Goal: Check status: Check status

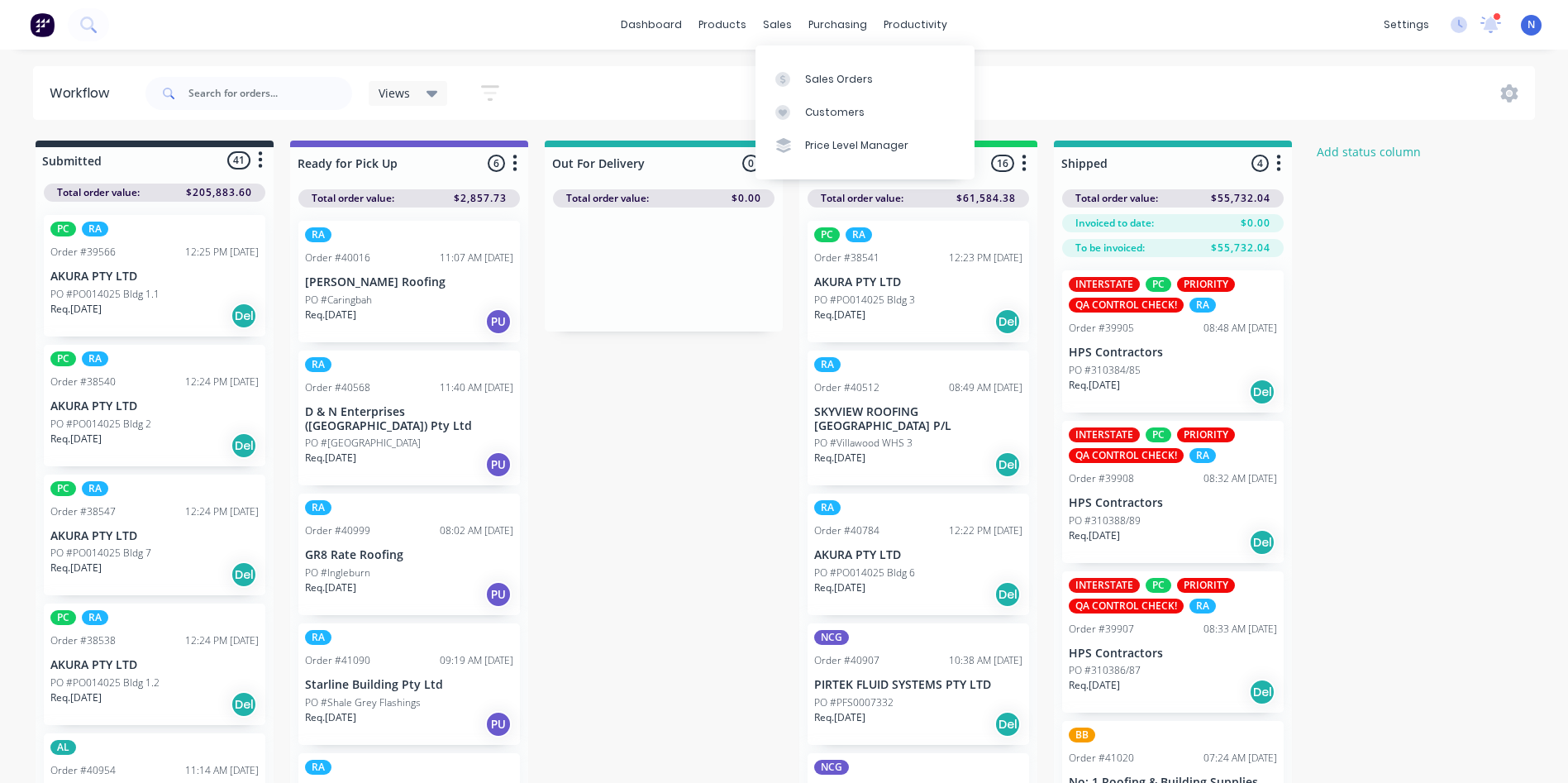
click at [777, 30] on div "sales" at bounding box center [777, 24] width 45 height 25
click at [830, 79] on div "Sales Orders" at bounding box center [839, 79] width 68 height 15
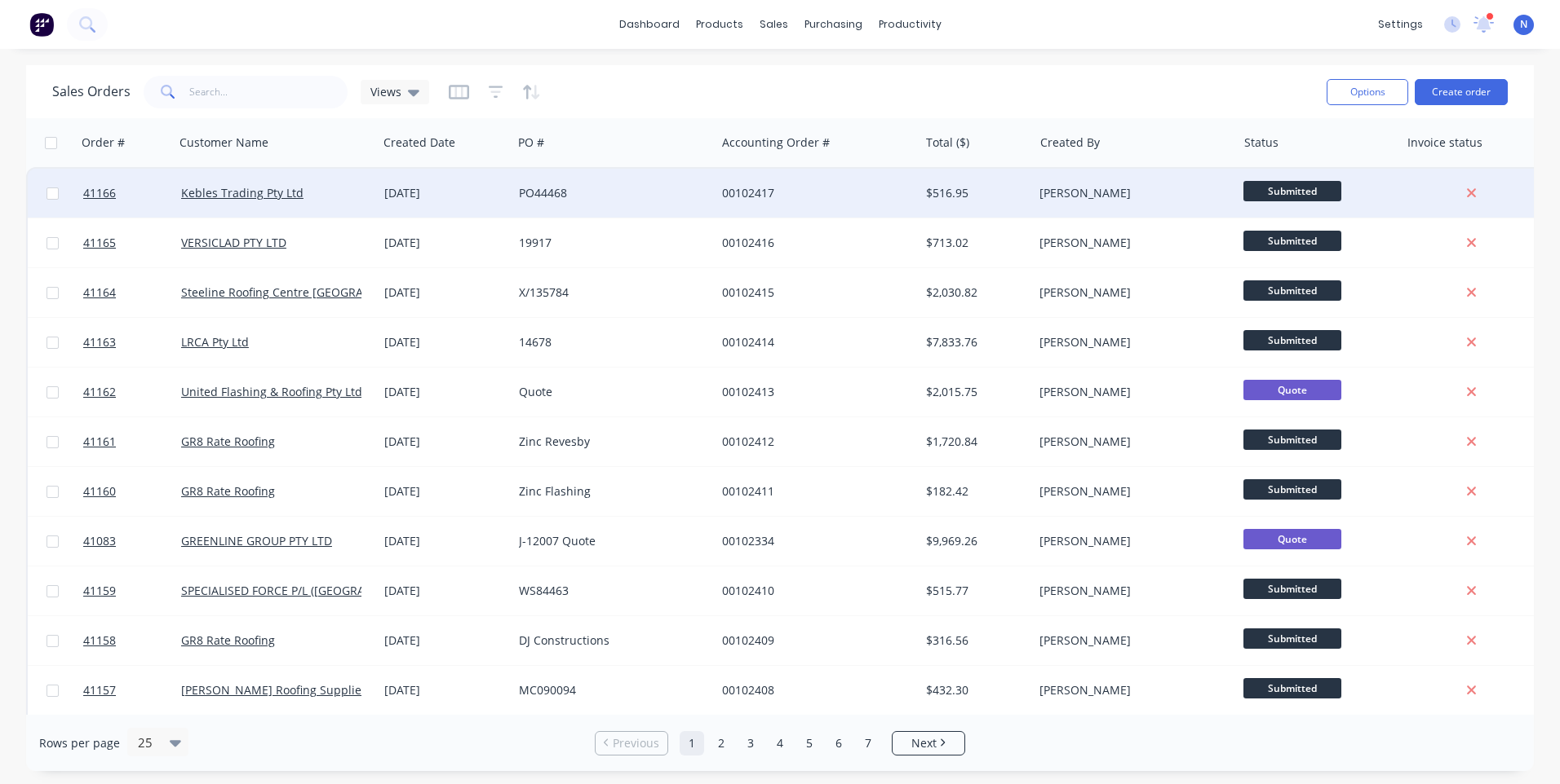
click at [882, 193] on div "00102417" at bounding box center [812, 193] width 181 height 16
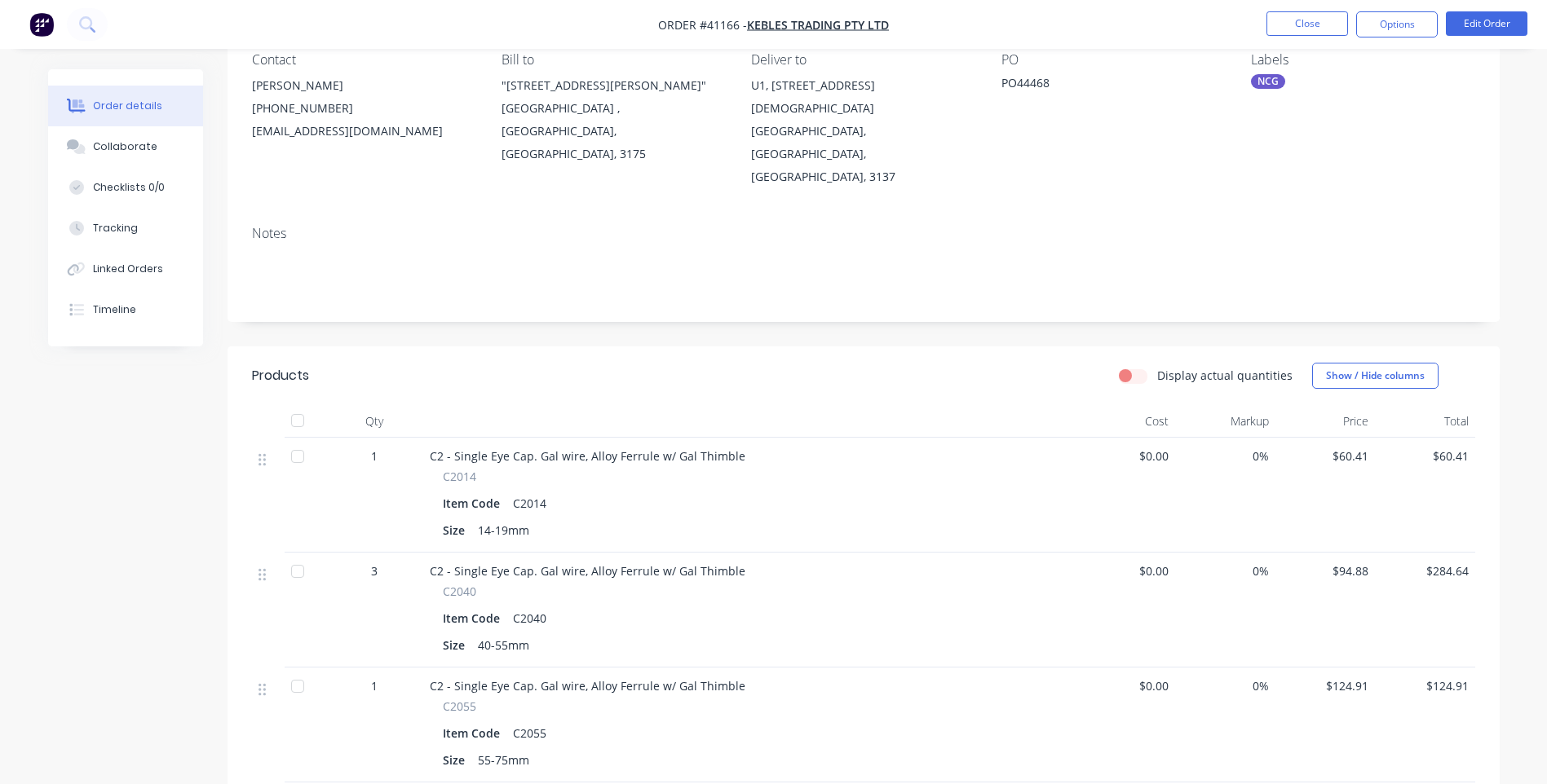
scroll to position [245, 0]
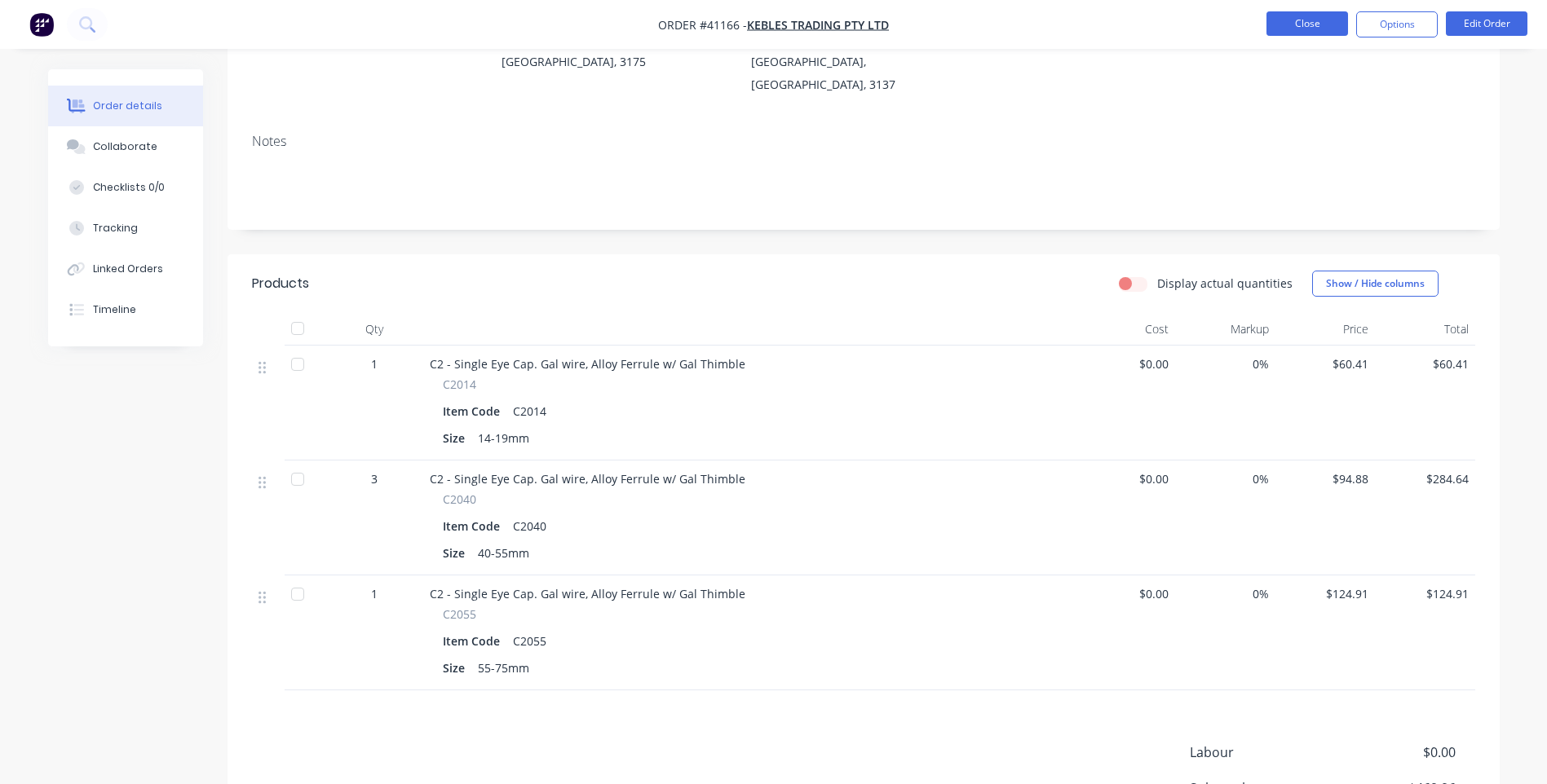
click at [1281, 20] on button "Close" at bounding box center [1307, 23] width 81 height 25
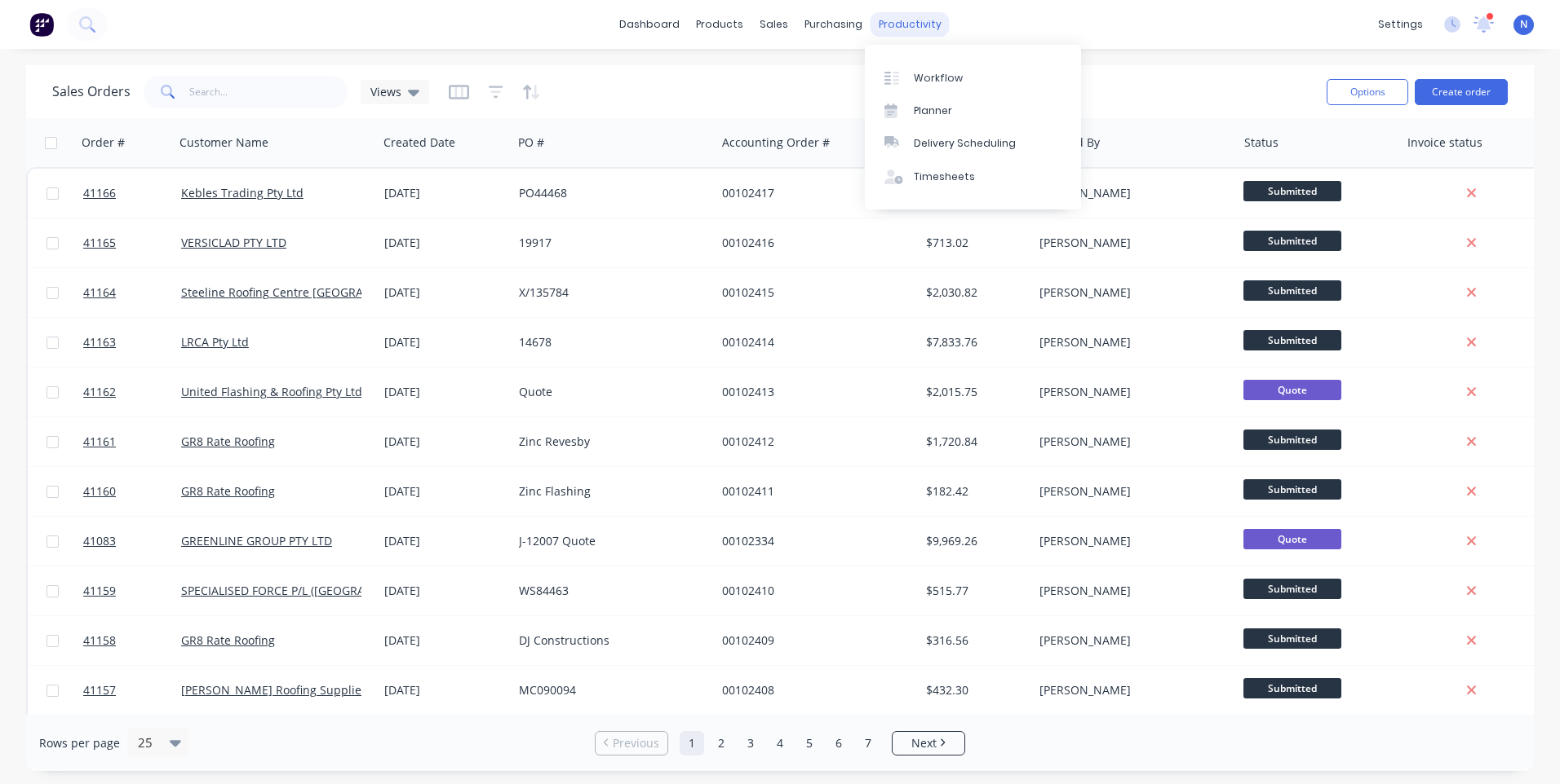
click at [927, 33] on div "productivity" at bounding box center [910, 24] width 79 height 25
click at [949, 73] on div "Workflow" at bounding box center [938, 78] width 49 height 15
